Goal: Navigation & Orientation: Find specific page/section

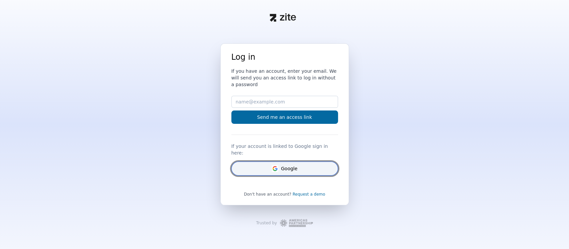
click at [293, 162] on button "Google" at bounding box center [284, 168] width 107 height 14
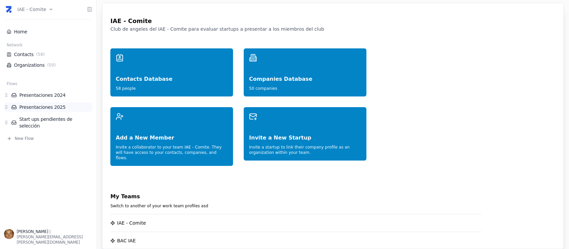
click at [28, 104] on link "Presentaciones 2025" at bounding box center [51, 107] width 81 height 7
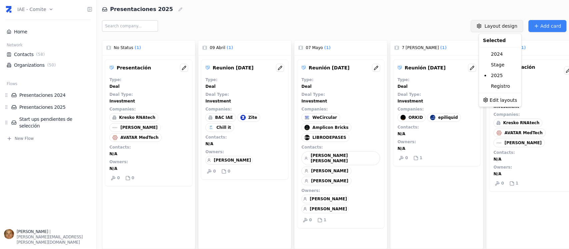
click at [498, 21] on html "IAE - Comite Home Network Contacts ( 58 ) Organizations ( 50 ) Flows Presentaci…" at bounding box center [284, 124] width 569 height 249
click at [328, 14] on html "IAE - Comite Home Network Contacts ( 58 ) Organizations ( 50 ) Flows Presentaci…" at bounding box center [284, 124] width 569 height 249
click at [416, 123] on div "Reunión [DATE] Type : Deal Deal Type : Investment Companies : ORKID epiliquid C…" at bounding box center [436, 112] width 87 height 107
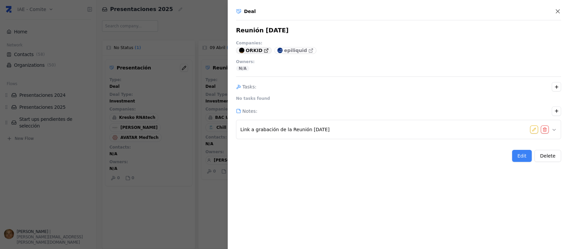
click at [246, 49] on p "ORKID" at bounding box center [254, 50] width 17 height 7
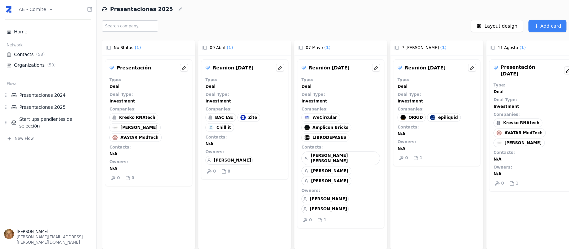
click at [32, 64] on link "Organizations ( 50 )" at bounding box center [48, 65] width 83 height 7
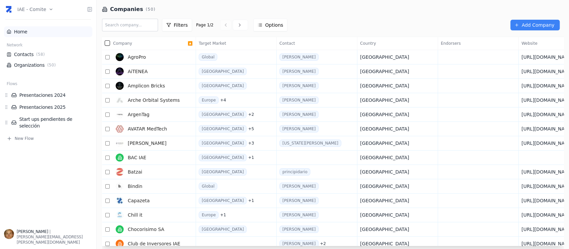
click at [38, 31] on link "Home" at bounding box center [48, 31] width 83 height 7
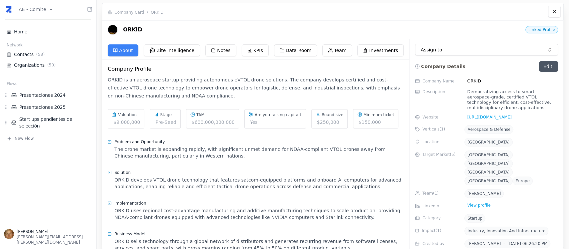
scroll to position [89, 0]
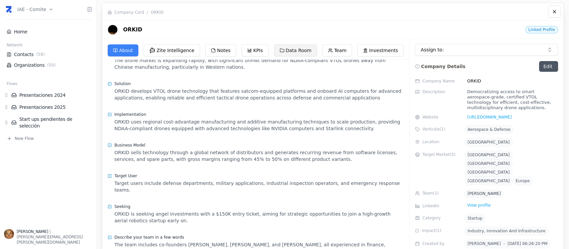
click at [293, 49] on button "Data Room" at bounding box center [295, 50] width 43 height 12
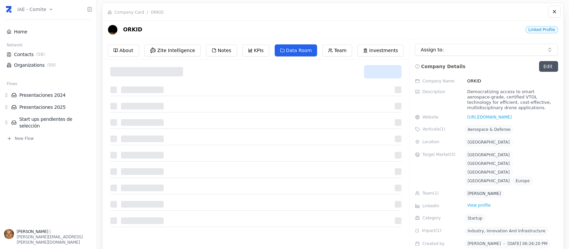
scroll to position [0, 0]
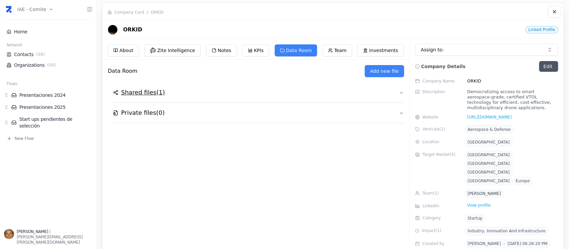
click at [149, 97] on h2 "Shared files ( 1 )" at bounding box center [143, 92] width 44 height 9
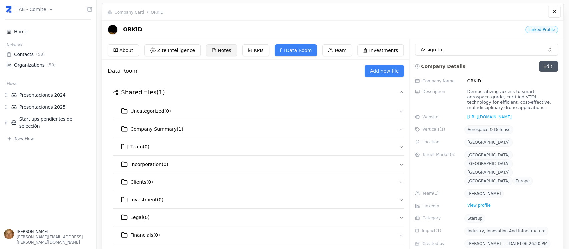
click at [213, 50] on button "Notes" at bounding box center [221, 50] width 31 height 12
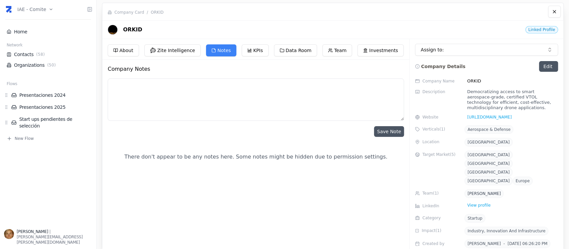
click at [195, 90] on textarea at bounding box center [256, 99] width 296 height 42
click at [22, 63] on link "Organizations ( 50 )" at bounding box center [48, 65] width 83 height 7
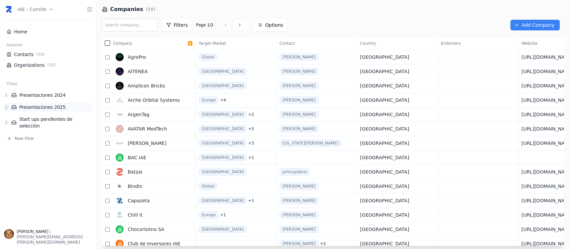
click at [59, 111] on li "Presentaciones 2025" at bounding box center [48, 106] width 88 height 9
